Goal: Task Accomplishment & Management: Use online tool/utility

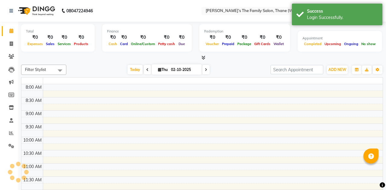
select select "en"
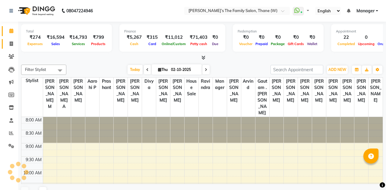
click at [11, 48] on link "Invoice" at bounding box center [9, 44] width 14 height 10
select select "service"
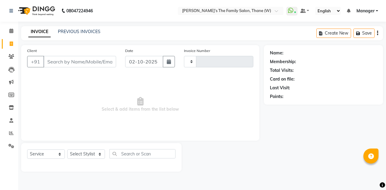
type input "3705"
select select "8004"
click at [74, 33] on link "PREVIOUS INVOICES" at bounding box center [79, 31] width 42 height 5
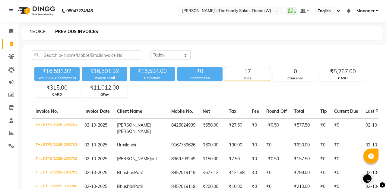
click at [36, 33] on link "INVOICE" at bounding box center [36, 31] width 17 height 5
select select "service"
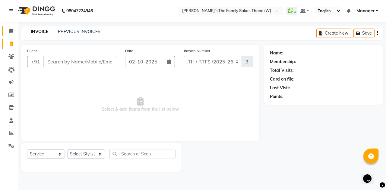
click at [14, 30] on span at bounding box center [11, 31] width 11 height 7
